Goal: Task Accomplishment & Management: Complete application form

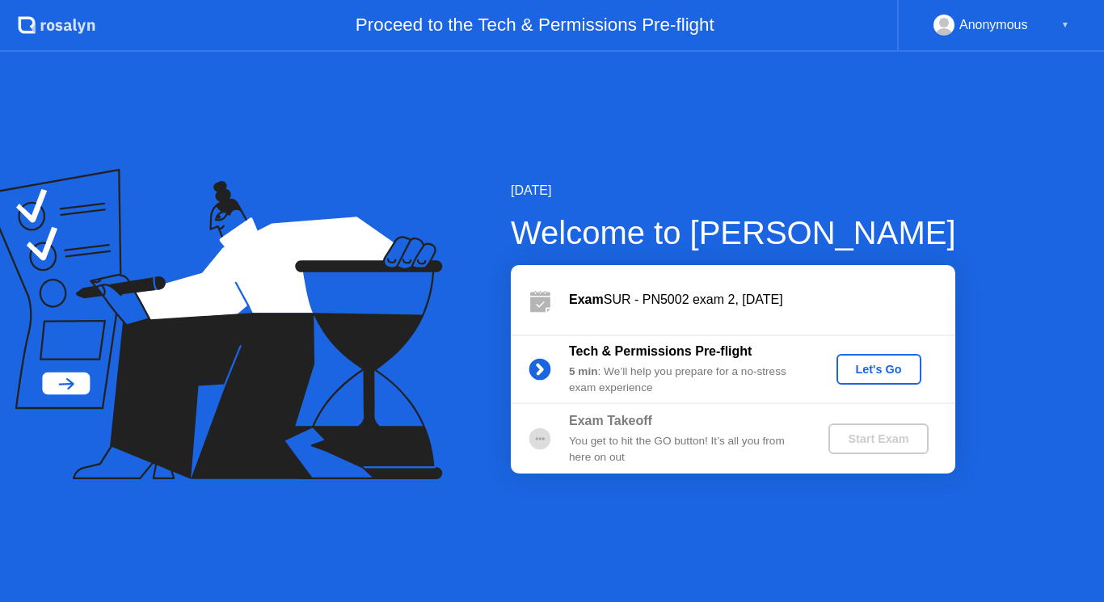
click at [872, 366] on div "Let's Go" at bounding box center [879, 369] width 72 height 13
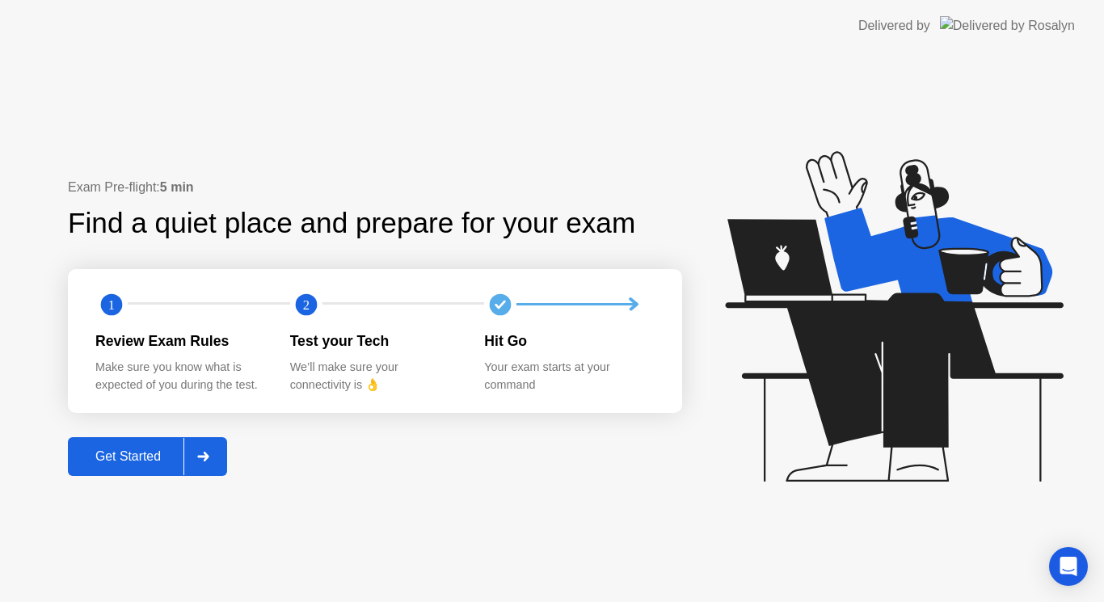
click at [136, 464] on div "Get Started" at bounding box center [128, 456] width 111 height 15
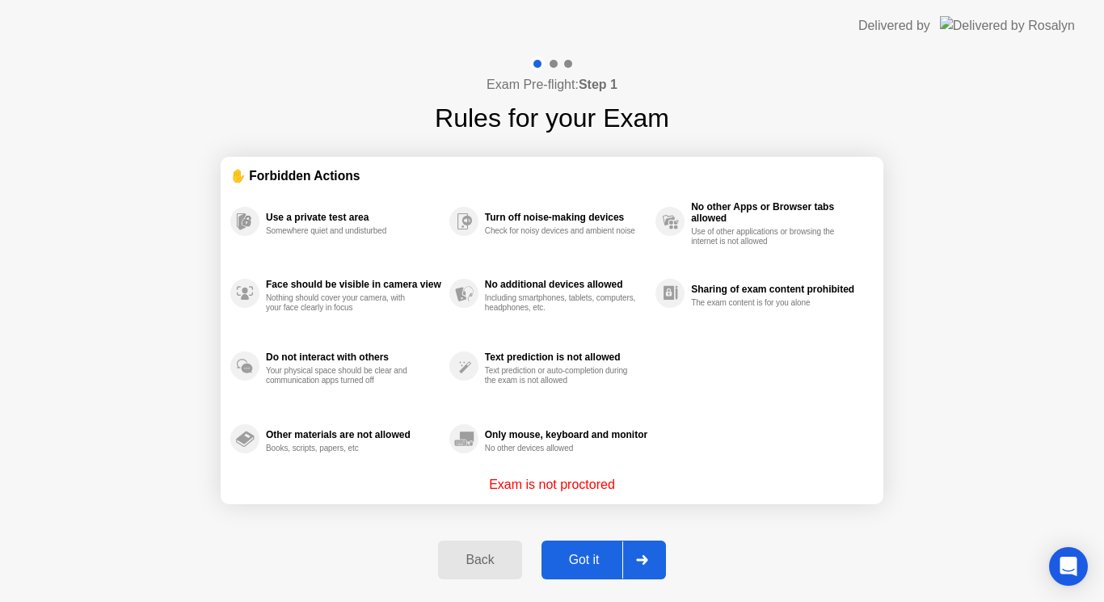
click at [588, 562] on div "Got it" at bounding box center [584, 560] width 76 height 15
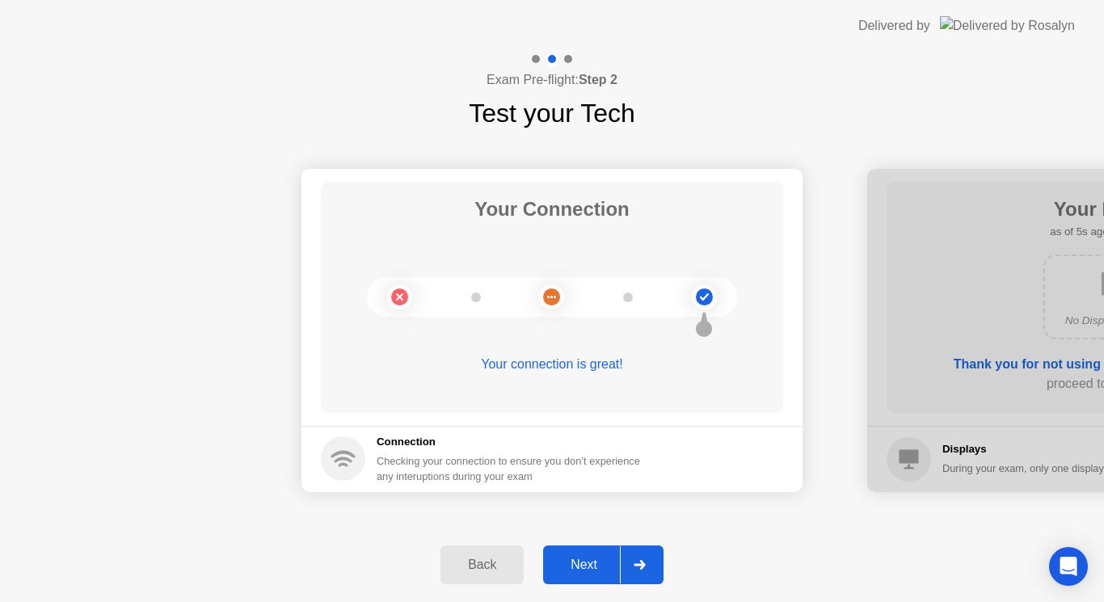
click at [591, 569] on div "Next" at bounding box center [584, 565] width 72 height 15
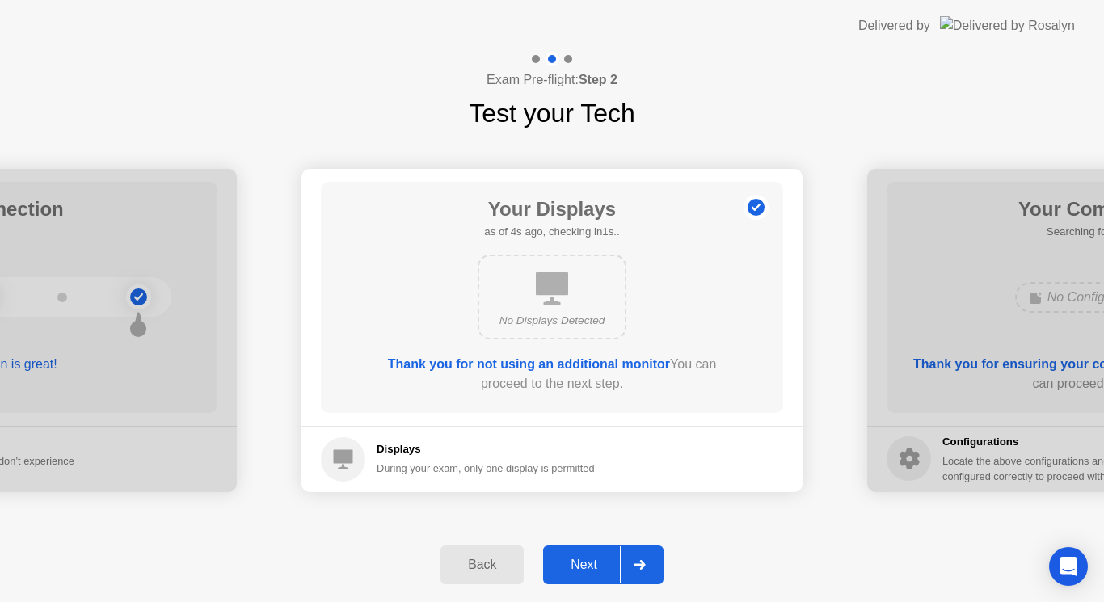
click at [591, 569] on div "Next" at bounding box center [584, 565] width 72 height 15
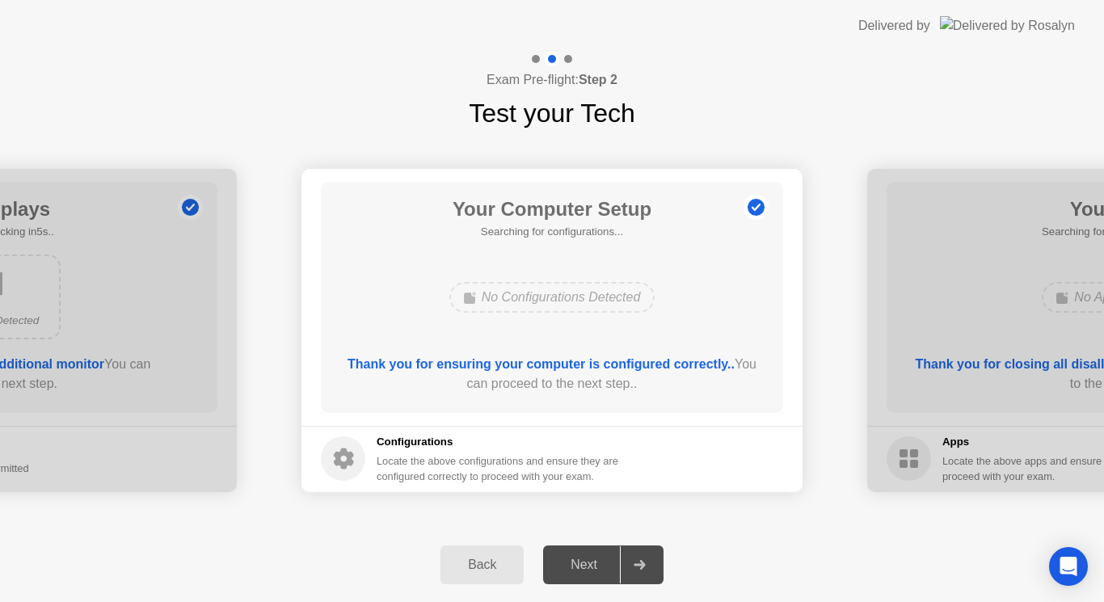
click at [591, 569] on div "Next" at bounding box center [584, 565] width 72 height 15
click at [695, 465] on footer "Configurations Locate the above configurations and ensure they are configured c…" at bounding box center [551, 459] width 501 height 66
click at [590, 570] on div "Next" at bounding box center [584, 565] width 72 height 15
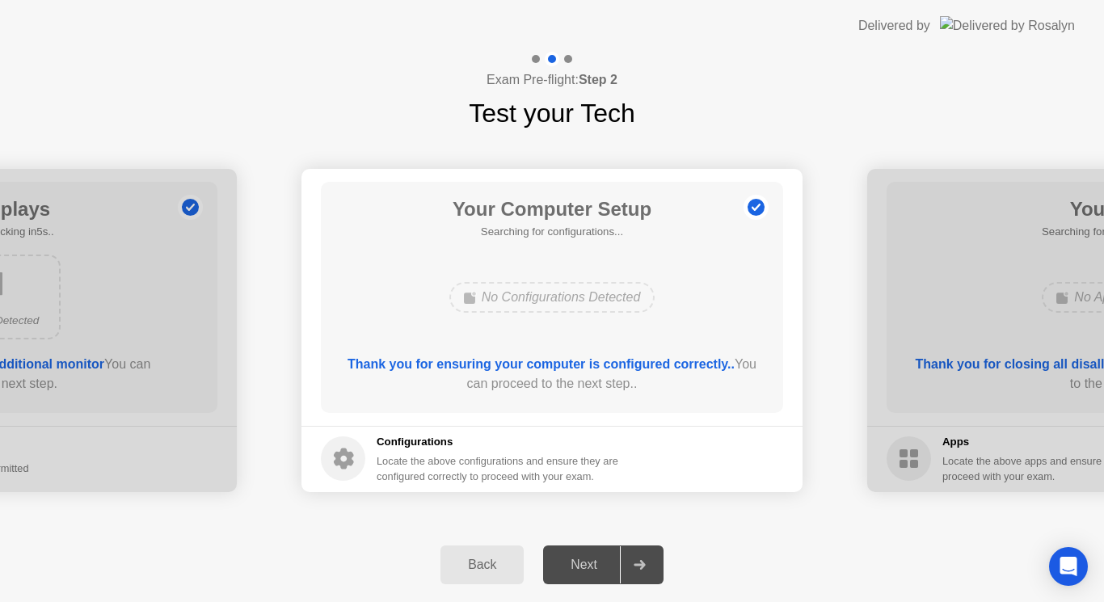
click at [908, 304] on div at bounding box center [1117, 330] width 501 height 323
click at [592, 570] on div "Next" at bounding box center [584, 565] width 72 height 15
click at [759, 204] on circle at bounding box center [756, 207] width 17 height 17
click at [584, 553] on button "Next" at bounding box center [603, 565] width 120 height 39
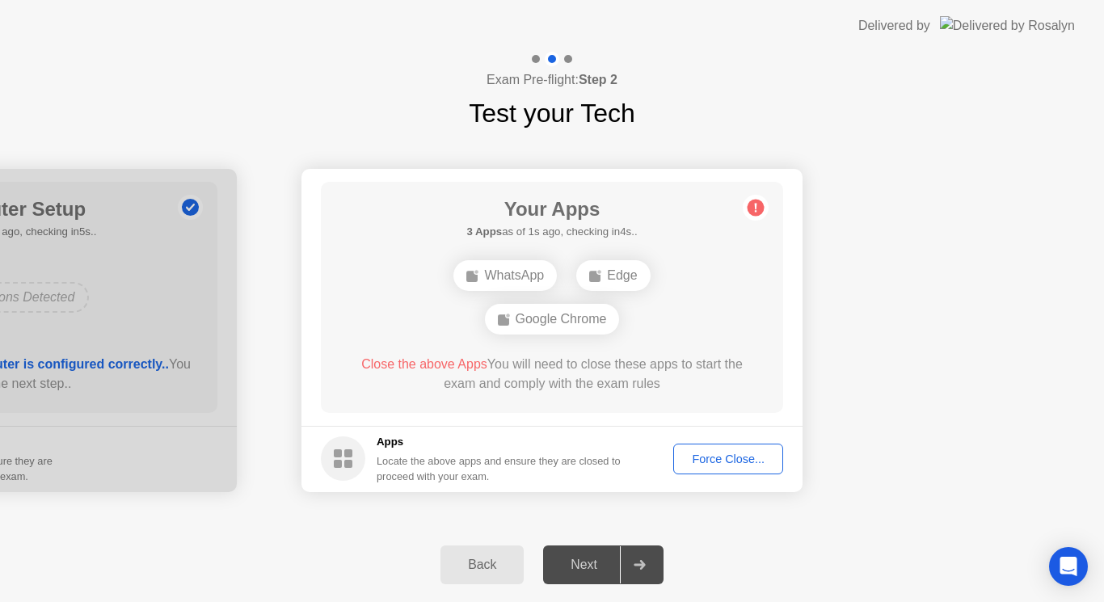
click at [714, 448] on button "Force Close..." at bounding box center [728, 459] width 110 height 31
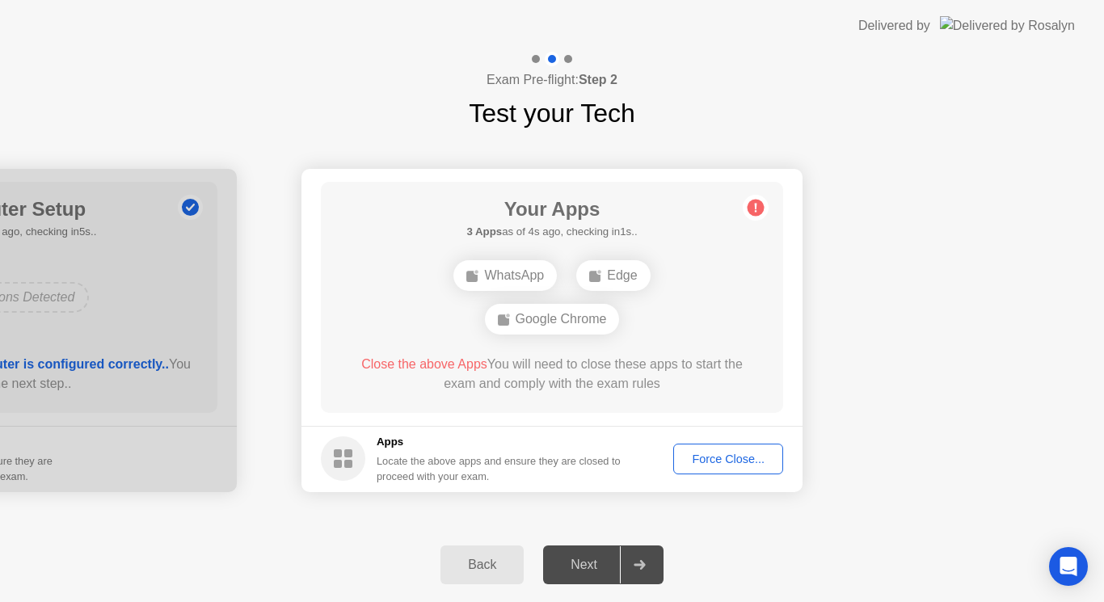
click at [719, 453] on div "Force Close..." at bounding box center [728, 459] width 99 height 13
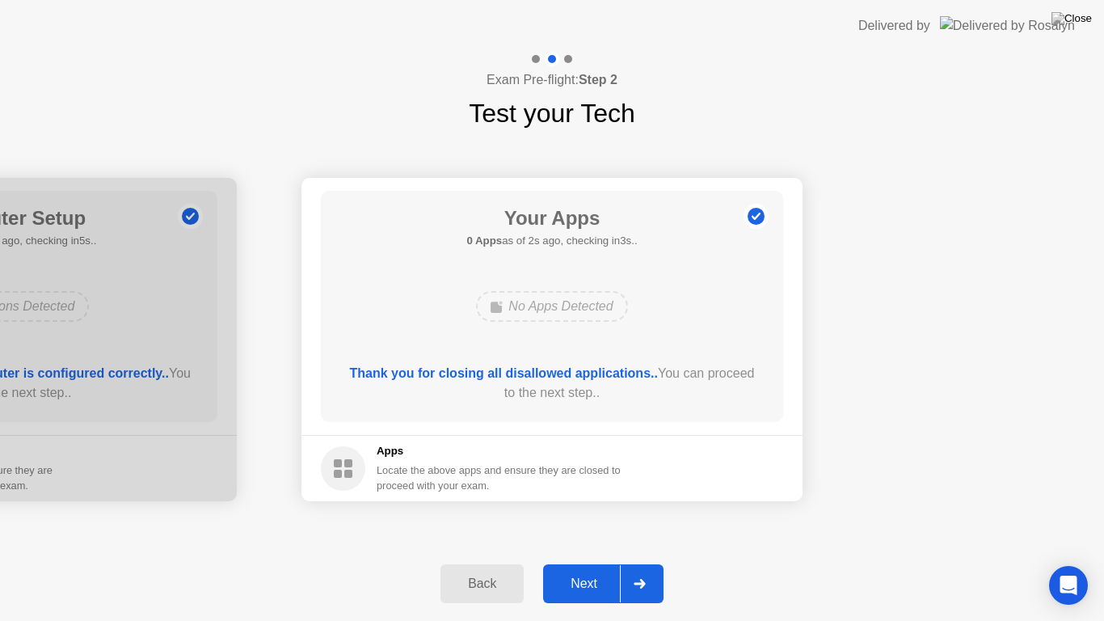
click at [580, 594] on button "Next" at bounding box center [603, 583] width 120 height 39
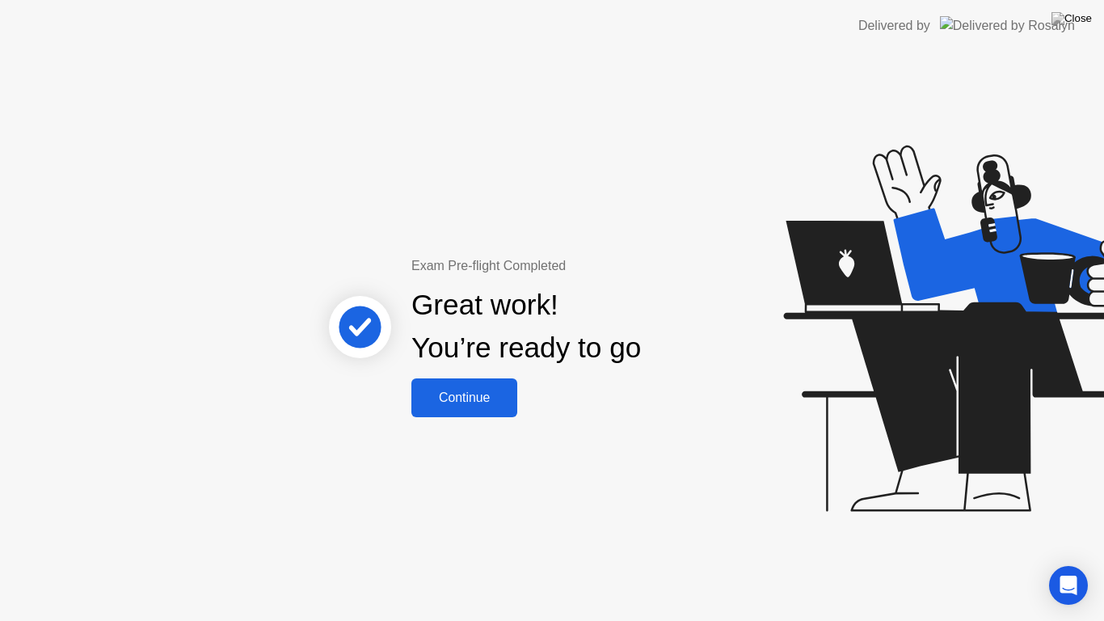
click at [487, 393] on div "Continue" at bounding box center [464, 397] width 96 height 15
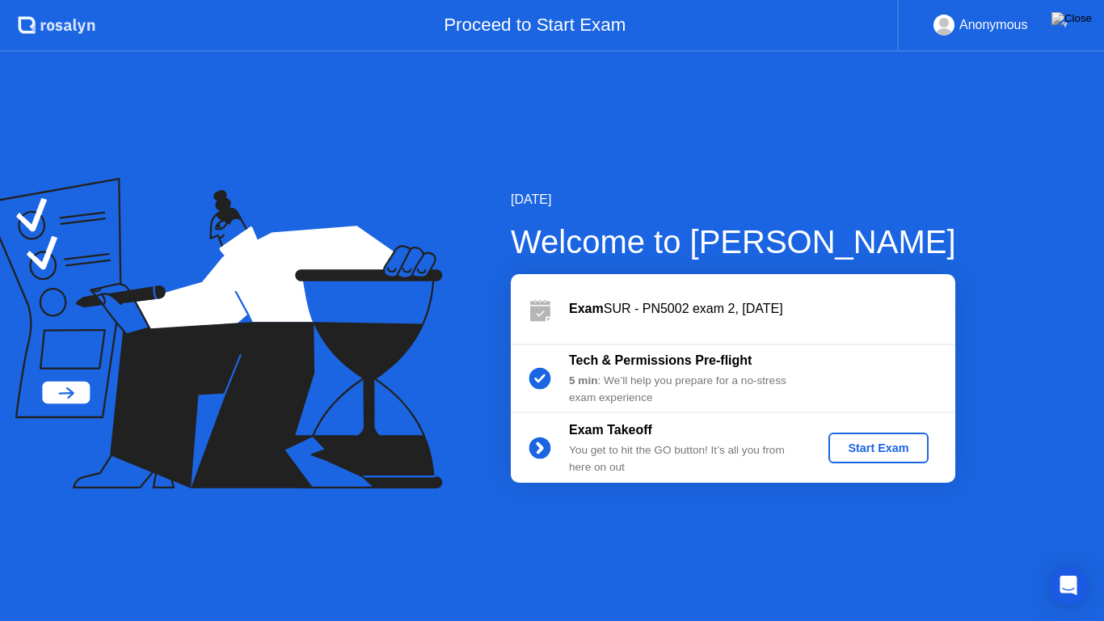
click at [907, 441] on div "Start Exam" at bounding box center [878, 447] width 86 height 13
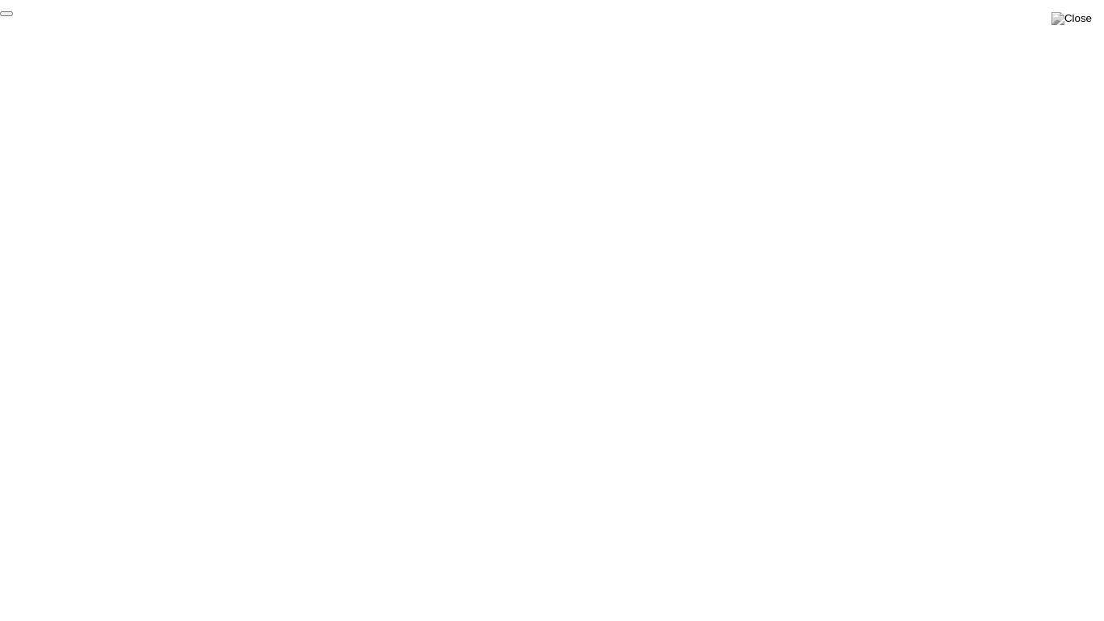
click div "End Proctoring Session"
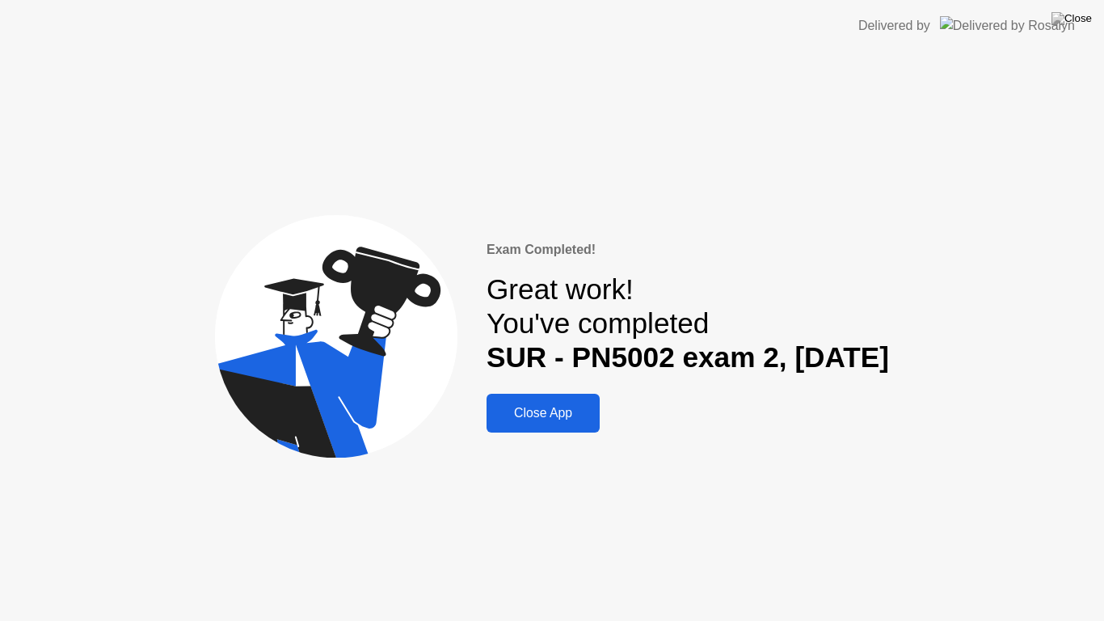
click at [555, 415] on div "Close App" at bounding box center [542, 413] width 103 height 15
